Goal: Task Accomplishment & Management: Use online tool/utility

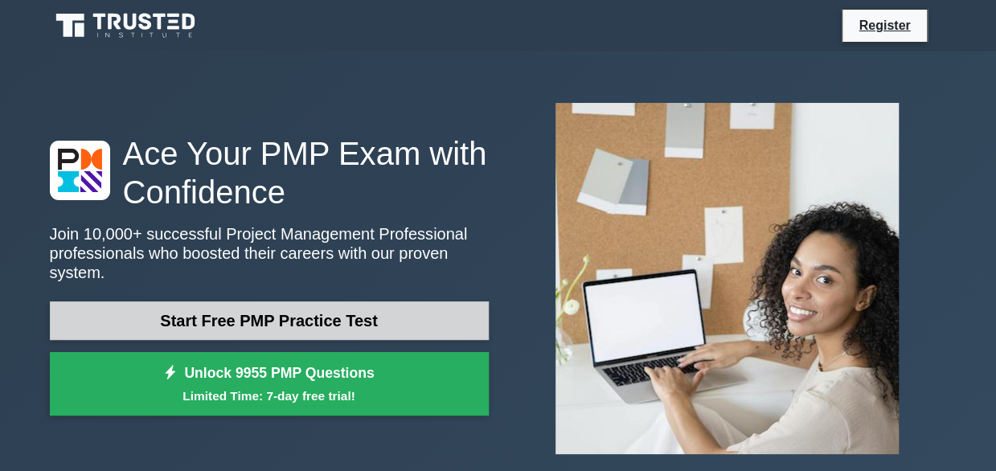
click at [241, 310] on link "Start Free PMP Practice Test" at bounding box center [269, 320] width 439 height 39
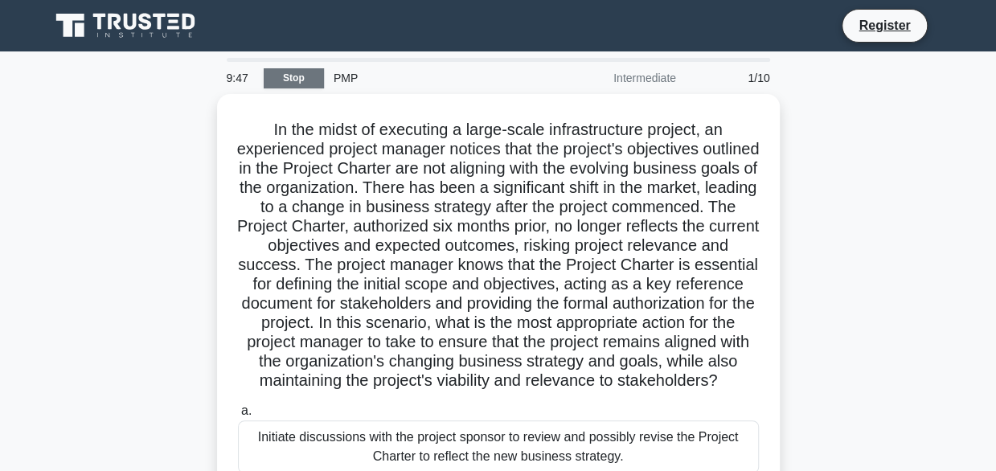
click at [288, 70] on link "Stop" at bounding box center [294, 78] width 60 height 20
